Goal: Information Seeking & Learning: Learn about a topic

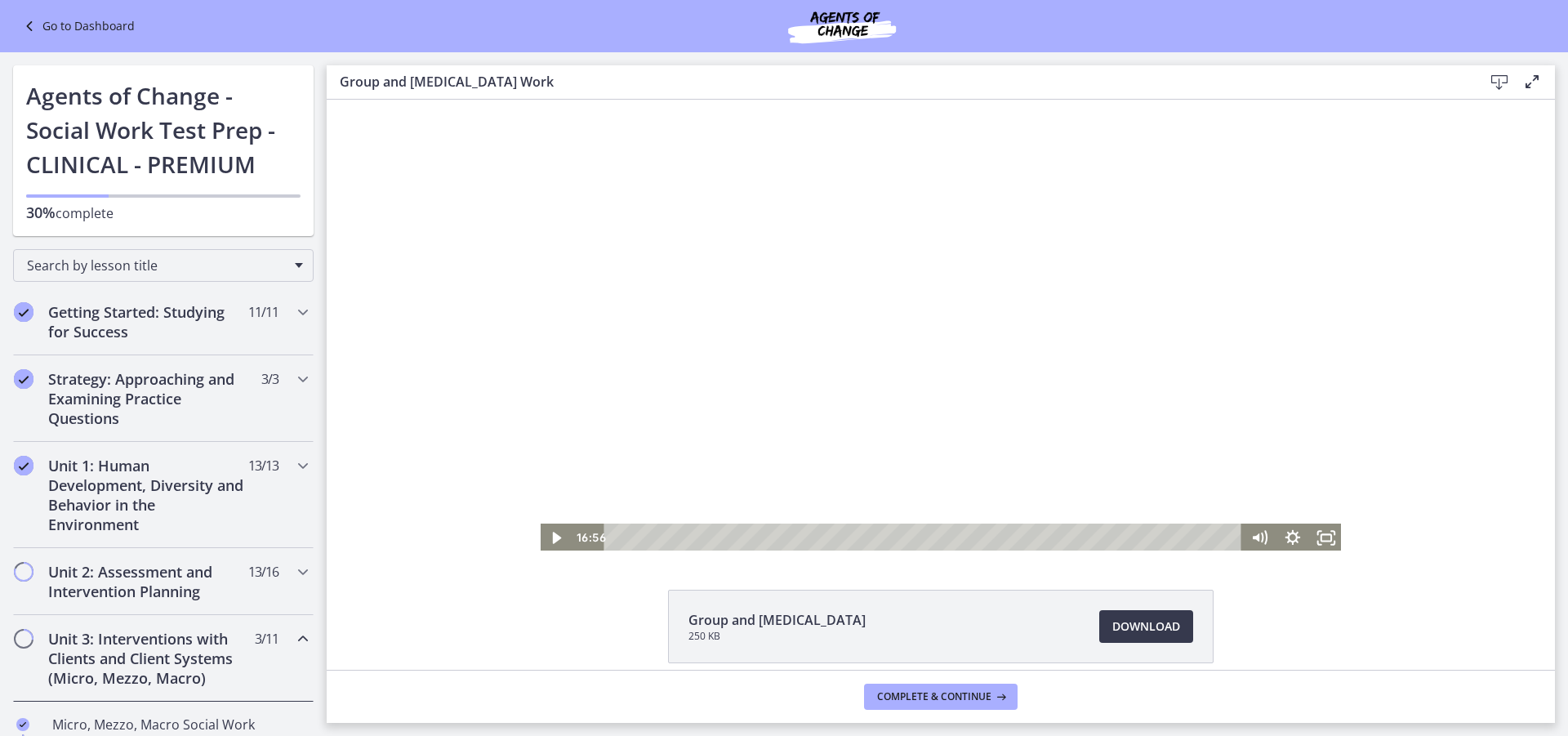
click at [898, 315] on div at bounding box center [941, 326] width 804 height 453
click at [725, 411] on div at bounding box center [941, 326] width 804 height 453
click at [841, 454] on div at bounding box center [941, 326] width 804 height 453
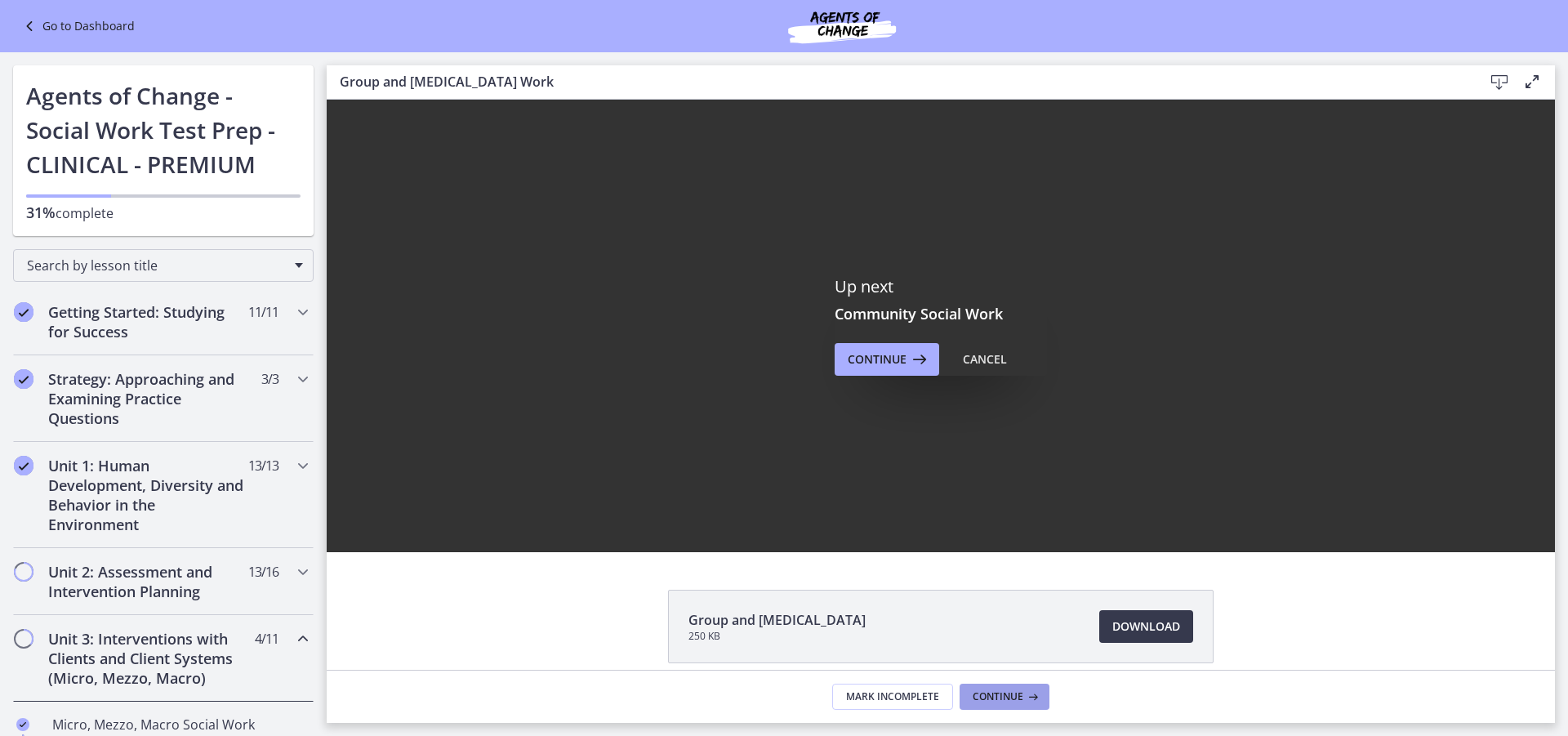
click at [1001, 694] on span "Continue" at bounding box center [998, 697] width 50 height 13
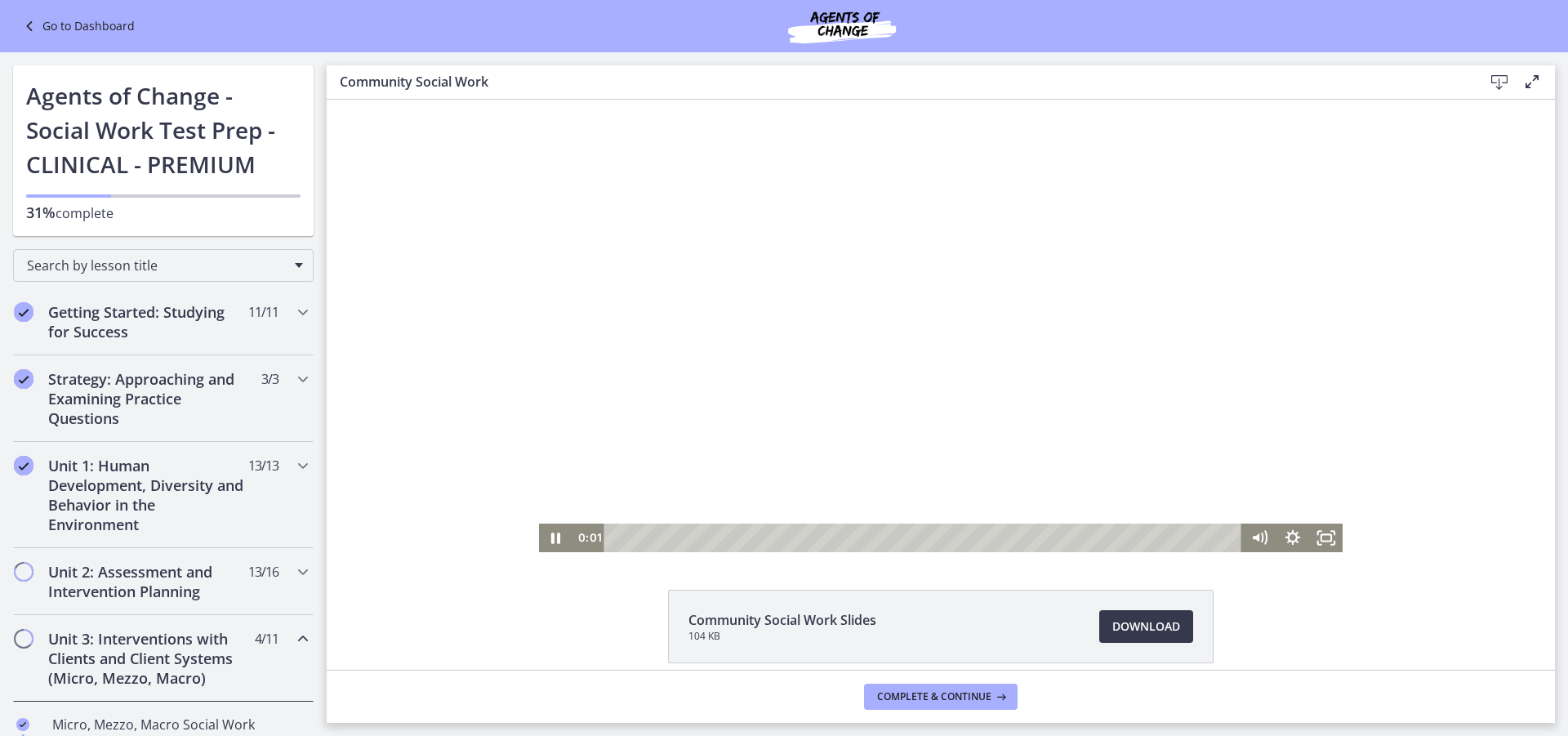
click at [807, 405] on div at bounding box center [941, 326] width 804 height 453
click at [808, 405] on div at bounding box center [941, 326] width 804 height 453
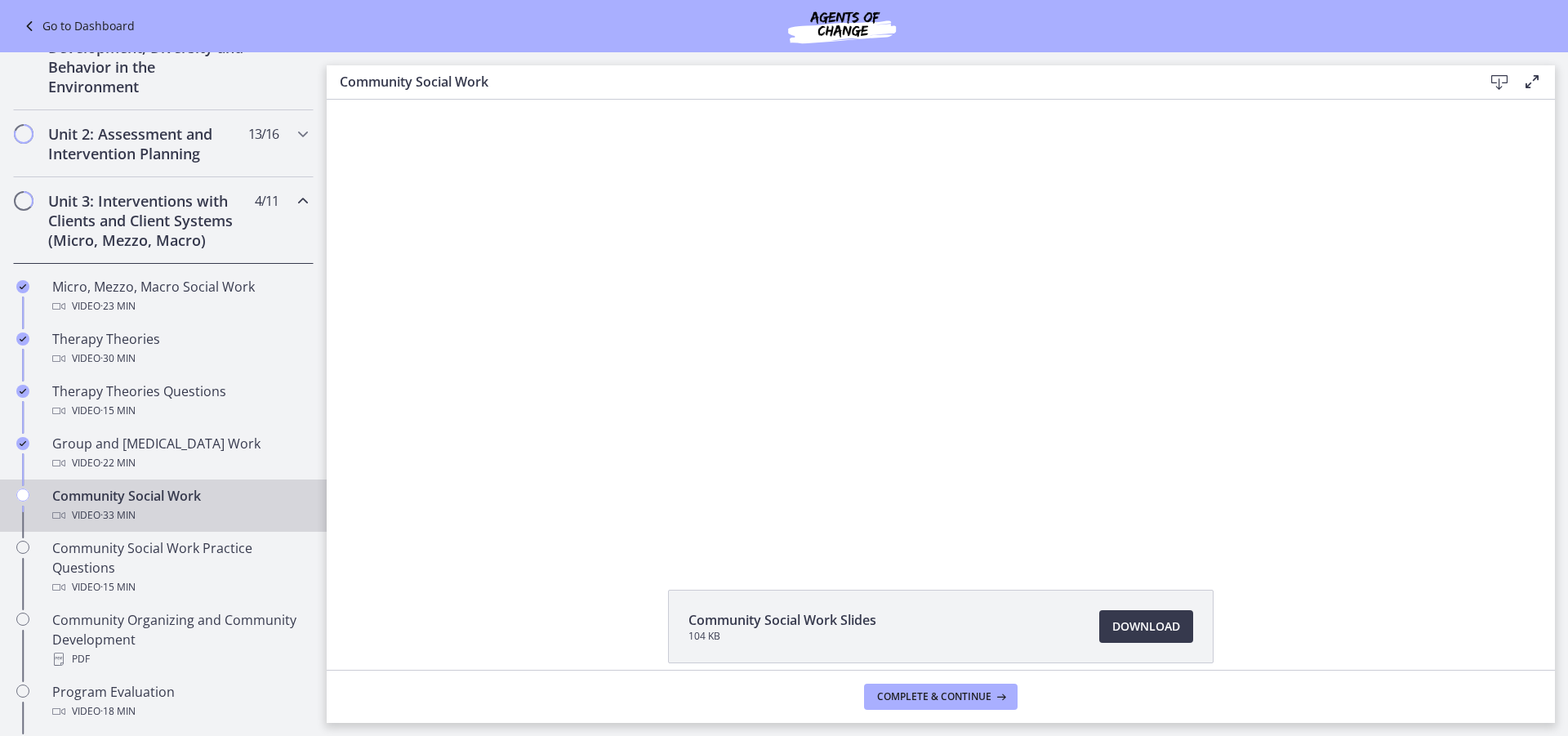
scroll to position [408, 0]
